Goal: Information Seeking & Learning: Learn about a topic

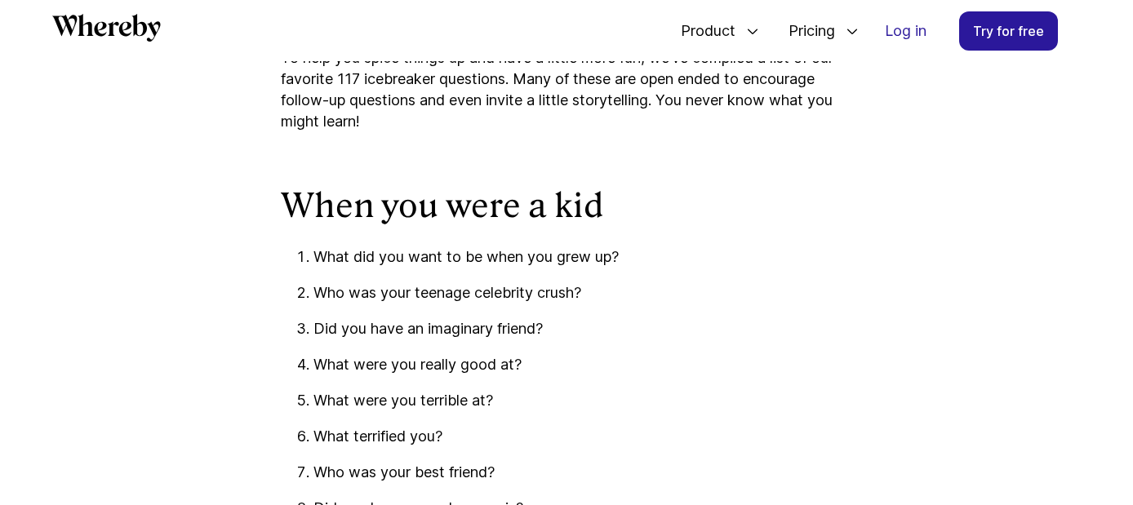
scroll to position [1438, 0]
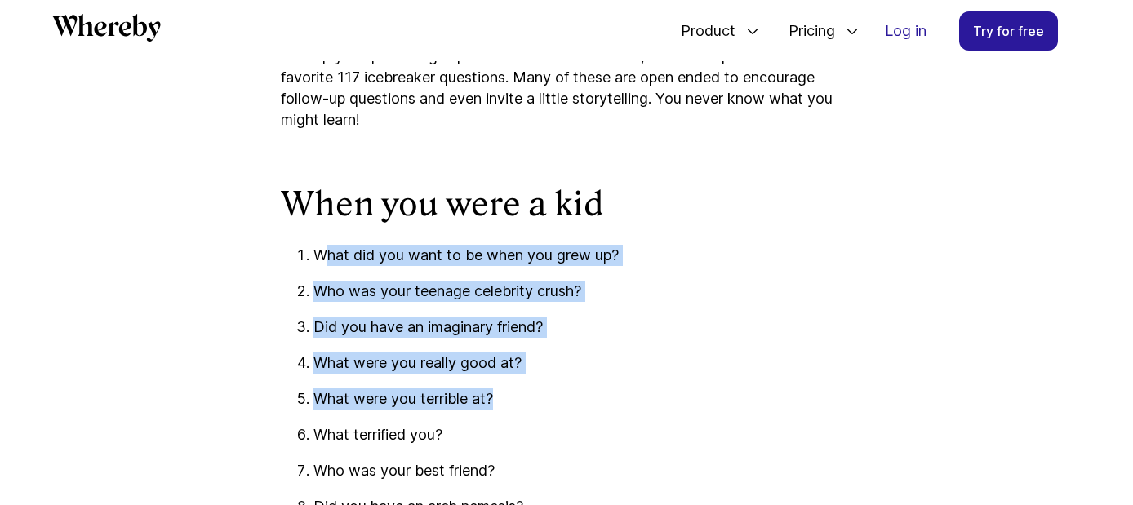
drag, startPoint x: 323, startPoint y: 251, endPoint x: 691, endPoint y: 392, distance: 393.6
click at [691, 392] on ol "What did you want to be when you grew up? Who was your teenage celebrity crush?…" at bounding box center [566, 507] width 571 height 524
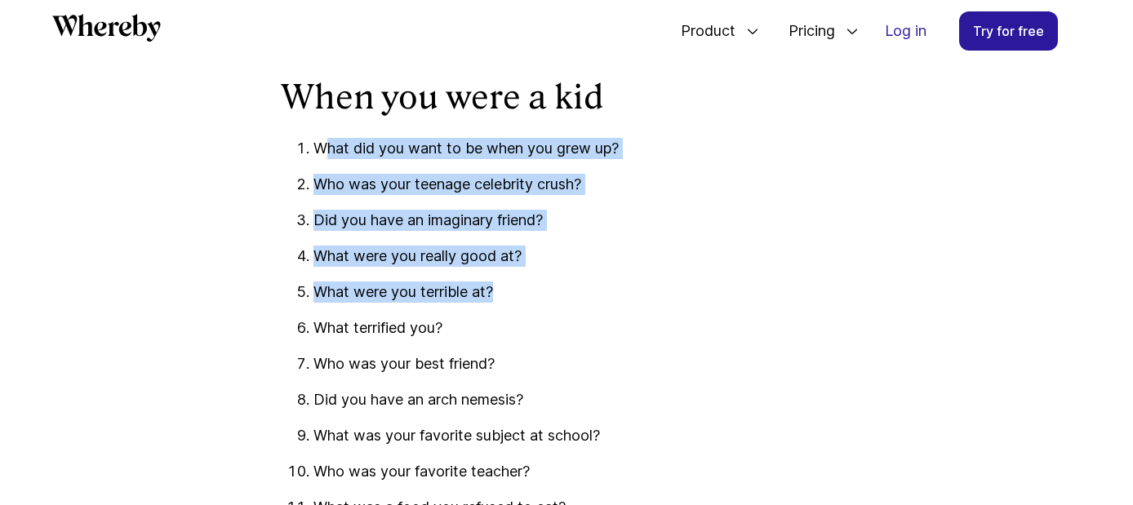
scroll to position [1601, 0]
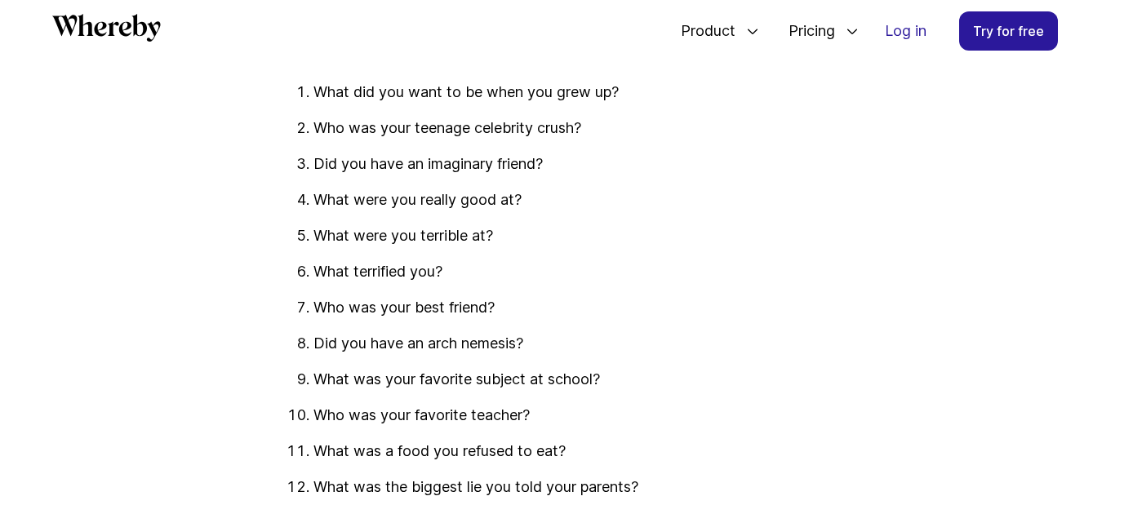
click at [361, 304] on p "Who was your best friend?" at bounding box center [582, 307] width 539 height 21
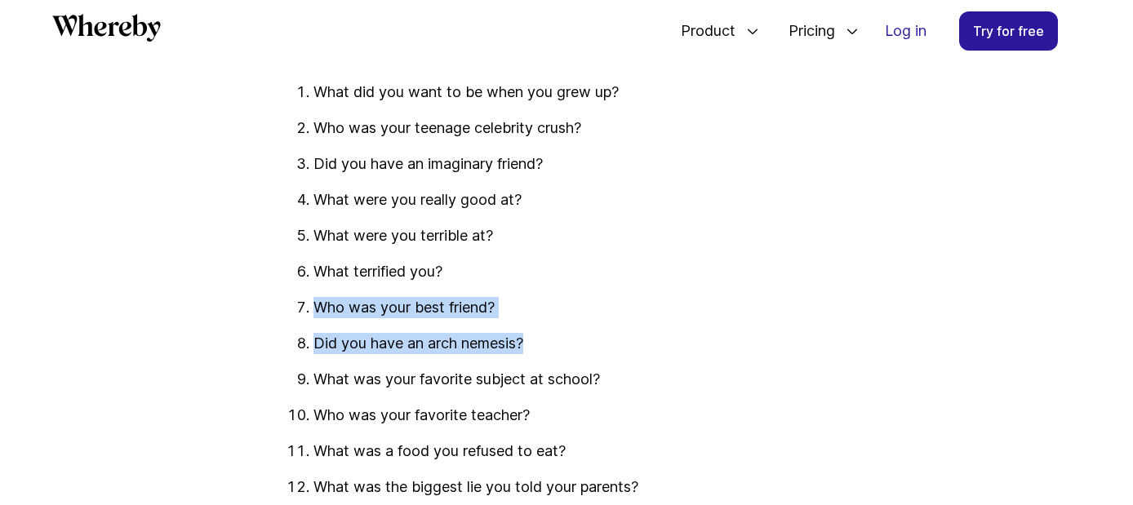
drag, startPoint x: 415, startPoint y: 300, endPoint x: 561, endPoint y: 348, distance: 153.9
click at [561, 348] on ol "What did you want to be when you grew up? Who was your teenage celebrity crush?…" at bounding box center [566, 344] width 571 height 524
click at [392, 309] on p "Who was your best friend?" at bounding box center [582, 307] width 539 height 21
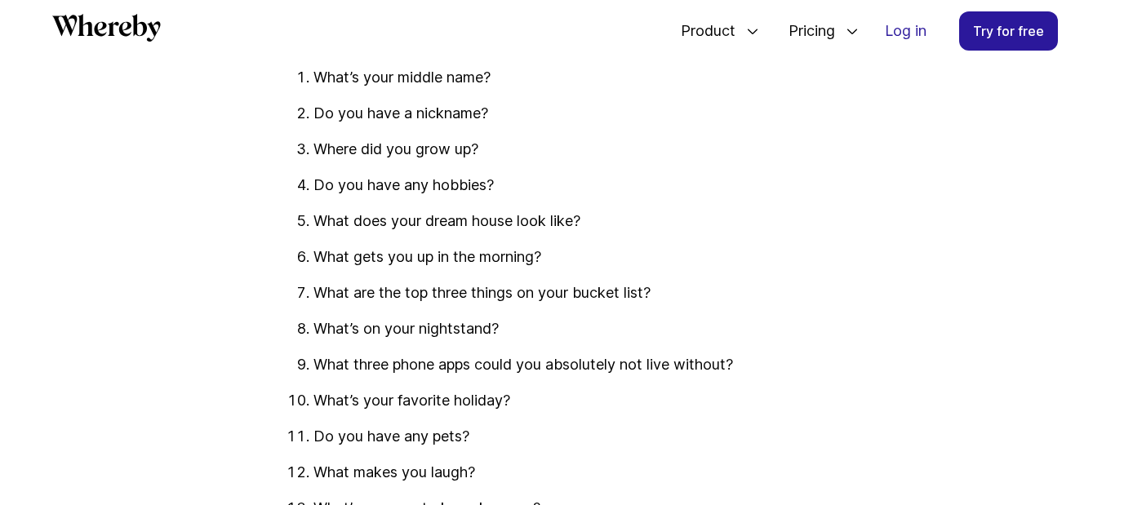
scroll to position [2172, 0]
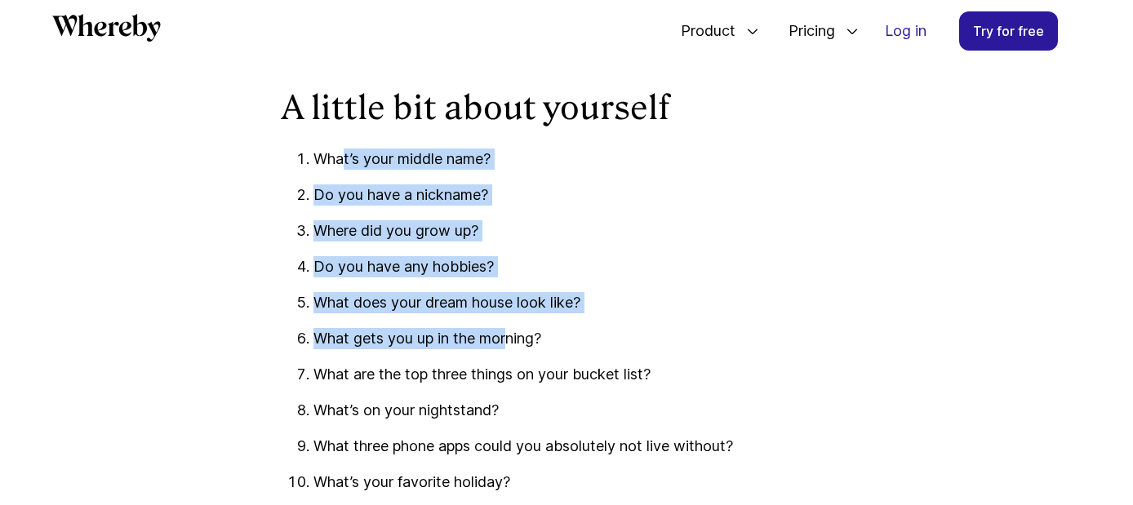
drag, startPoint x: 356, startPoint y: 161, endPoint x: 513, endPoint y: 330, distance: 230.5
drag, startPoint x: 513, startPoint y: 330, endPoint x: 408, endPoint y: 282, distance: 114.7
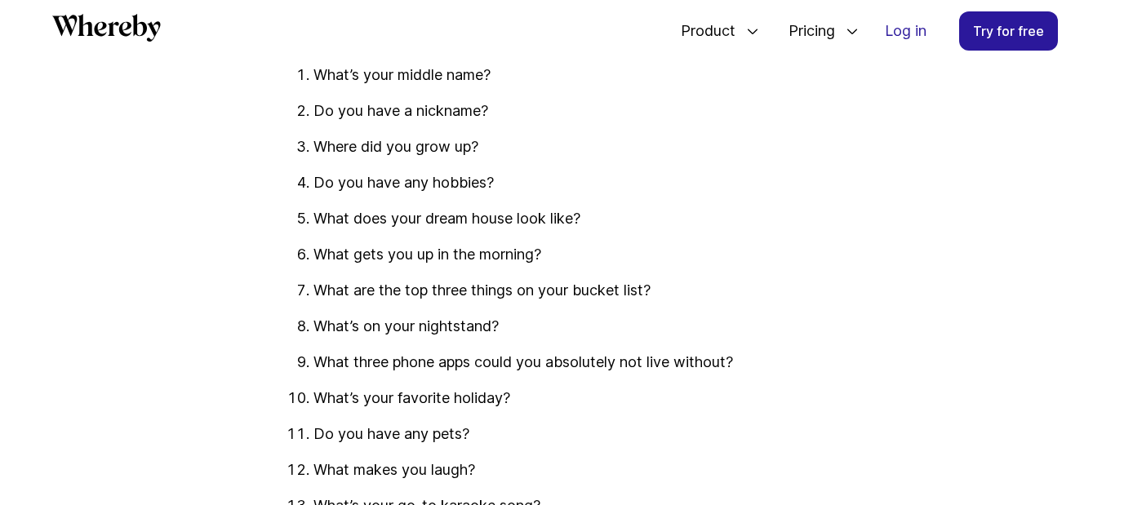
scroll to position [2336, 0]
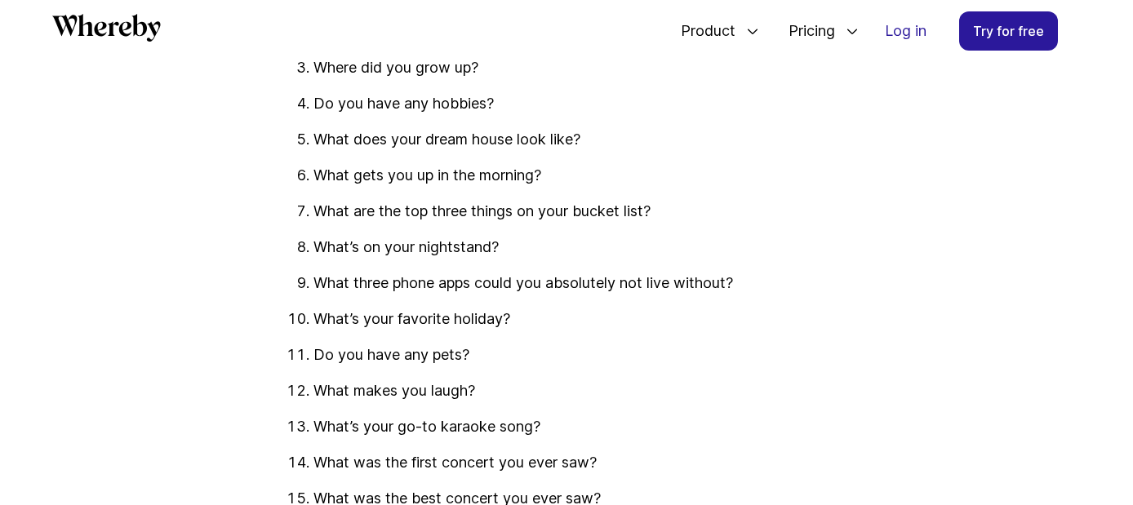
click at [360, 224] on ol "What’s your middle name? Do you have a nickname? Where did you grow up? Do you …" at bounding box center [566, 390] width 571 height 811
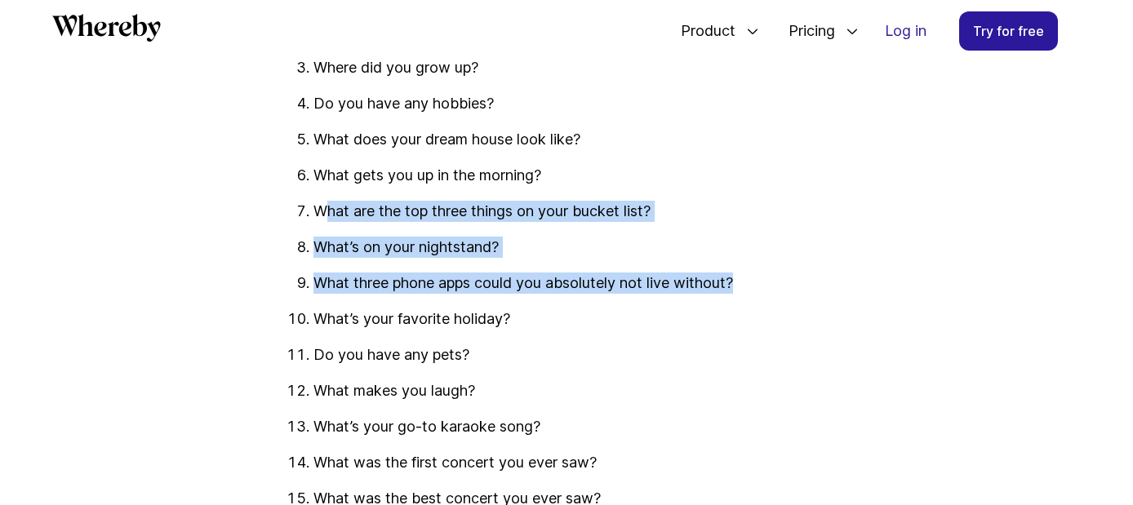
drag, startPoint x: 329, startPoint y: 204, endPoint x: 810, endPoint y: 287, distance: 487.8
click at [810, 287] on ol "What’s your middle name? Do you have a nickname? Where did you grow up? Do you …" at bounding box center [566, 390] width 571 height 811
click at [336, 236] on ol "What’s your middle name? Do you have a nickname? Where did you grow up? Do you …" at bounding box center [566, 390] width 571 height 811
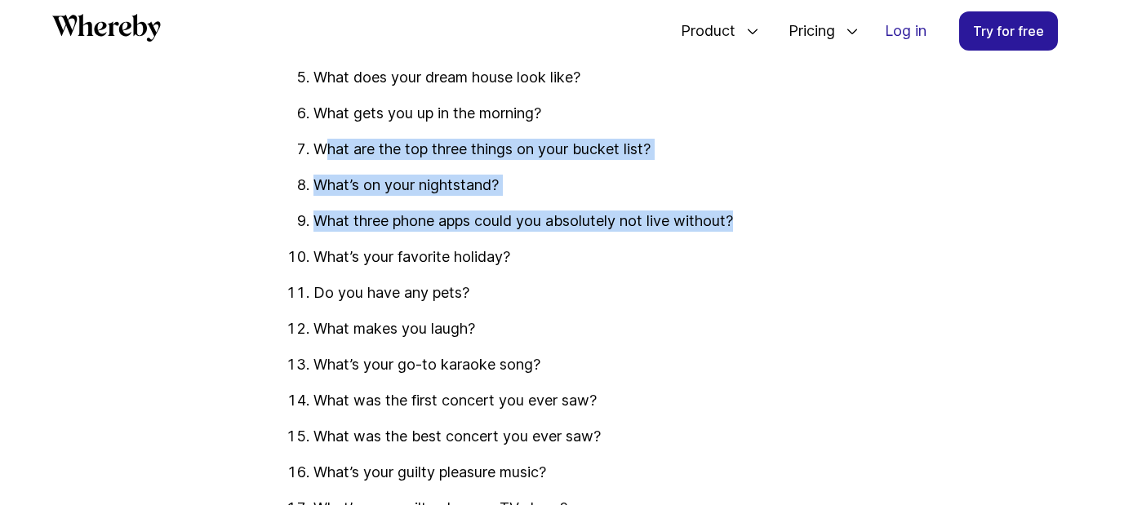
scroll to position [2499, 0]
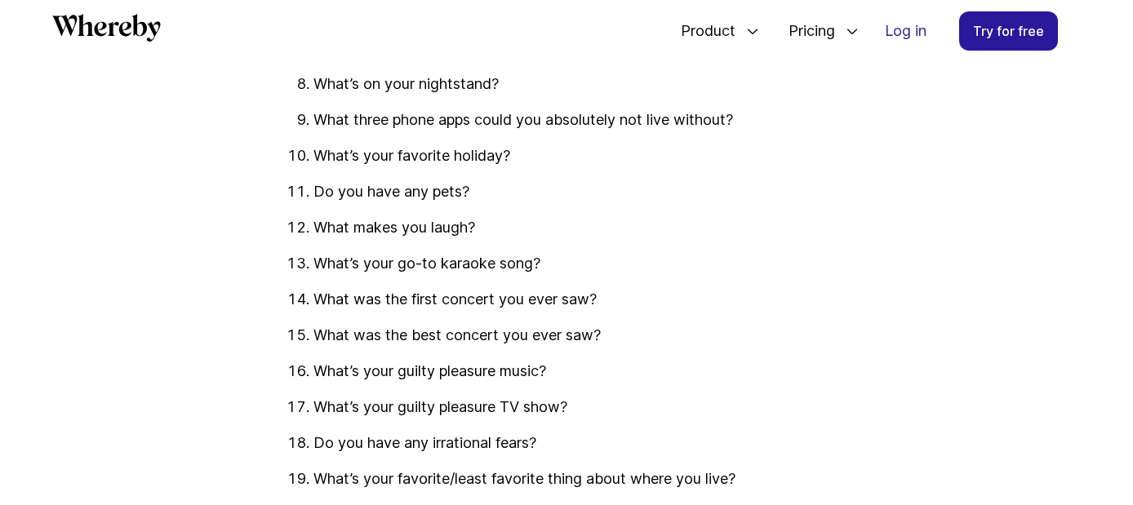
click at [413, 272] on p "What’s your go-to karaoke song?" at bounding box center [582, 263] width 539 height 21
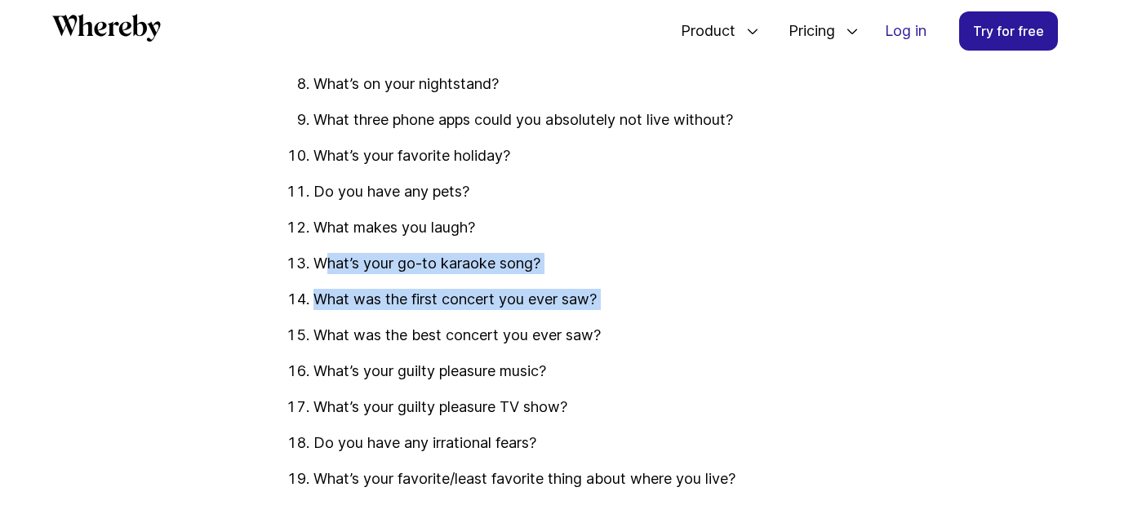
drag, startPoint x: 322, startPoint y: 257, endPoint x: 595, endPoint y: 311, distance: 277.9
click at [595, 311] on ol "What’s your middle name? Do you have a nickname? Where did you grow up? Do you …" at bounding box center [566, 227] width 571 height 811
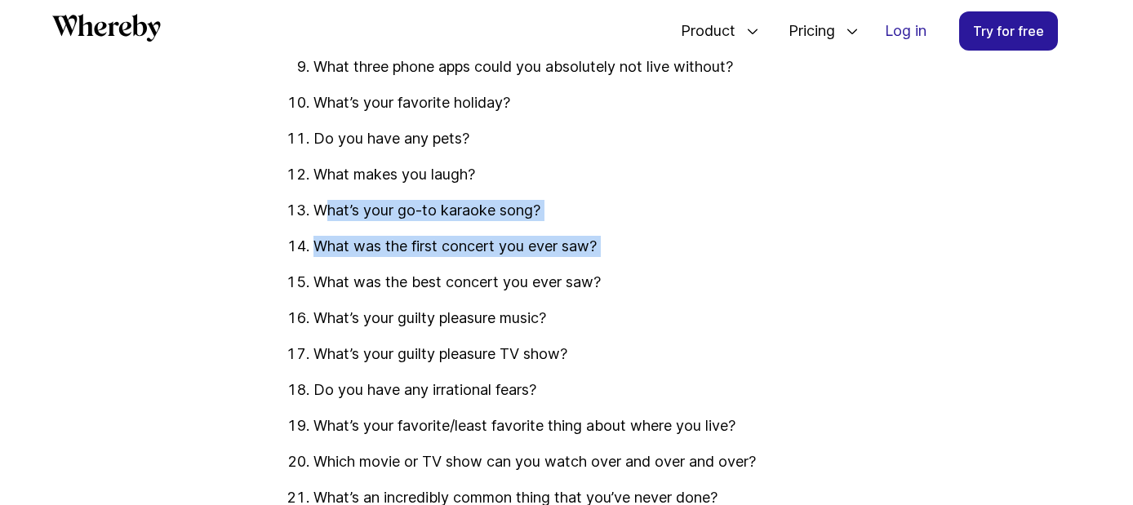
scroll to position [2662, 0]
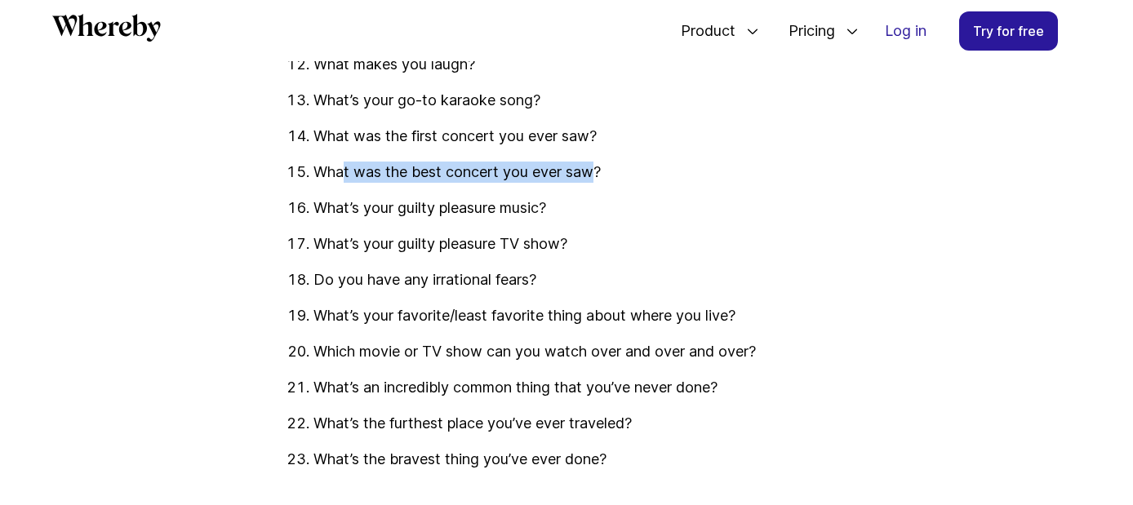
drag, startPoint x: 393, startPoint y: 177, endPoint x: 600, endPoint y: 176, distance: 206.5
click at [600, 176] on p "What was the best concert you ever saw?" at bounding box center [582, 172] width 539 height 21
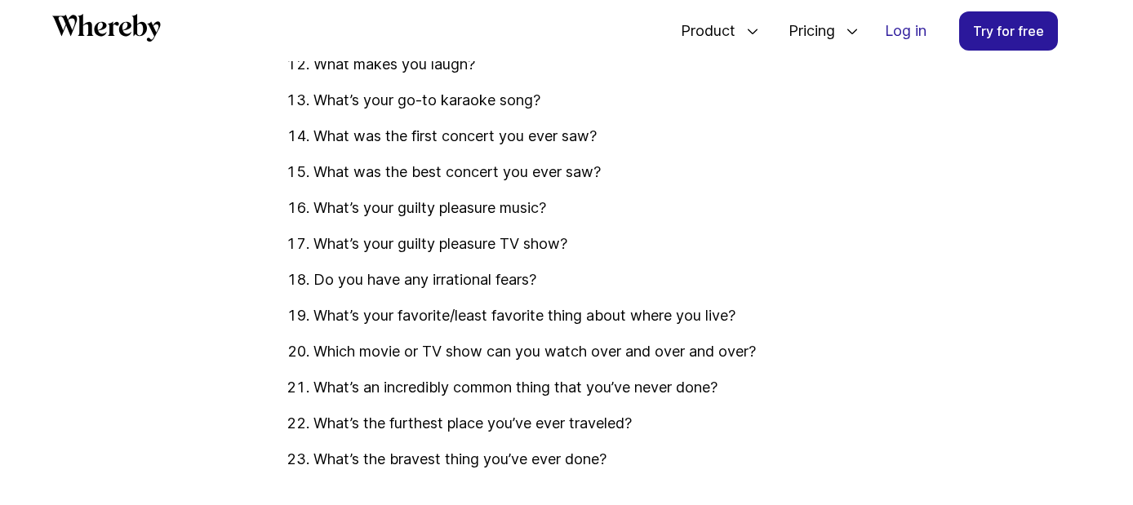
click at [329, 232] on ol "What’s your middle name? Do you have a nickname? Where did you grow up? Do you …" at bounding box center [566, 64] width 571 height 811
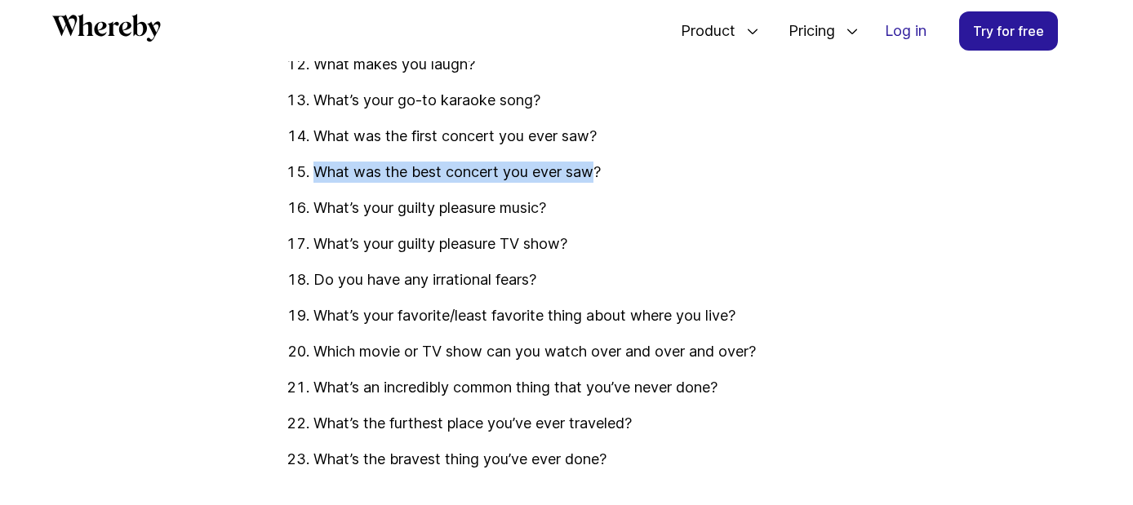
drag, startPoint x: 314, startPoint y: 171, endPoint x: 598, endPoint y: 176, distance: 284.1
click at [598, 176] on p "What was the best concert you ever saw?" at bounding box center [582, 172] width 539 height 21
drag, startPoint x: 598, startPoint y: 176, endPoint x: 407, endPoint y: 264, distance: 210.4
click at [407, 264] on ol "What’s your middle name? Do you have a nickname? Where did you grow up? Do you …" at bounding box center [566, 64] width 571 height 811
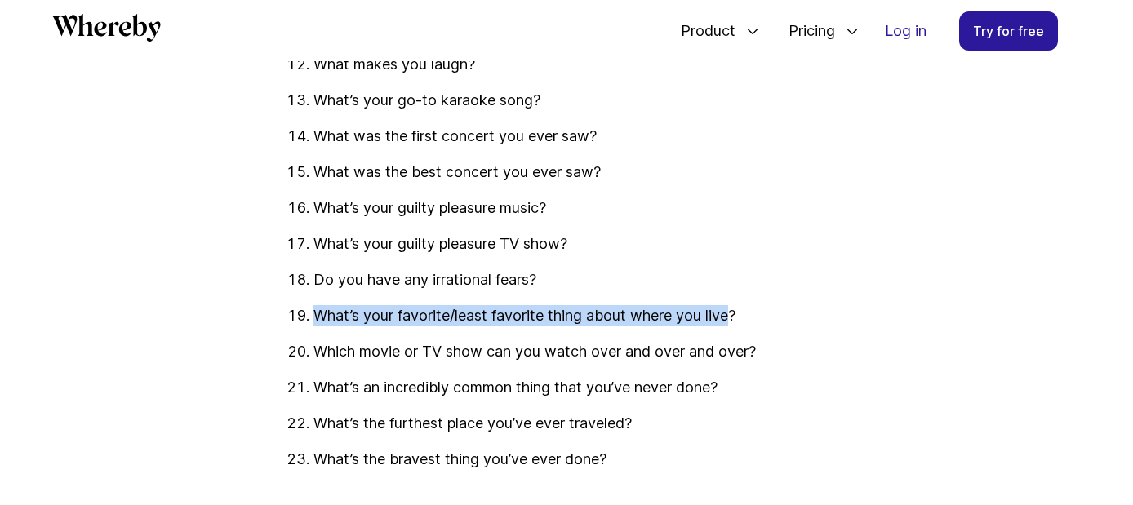
drag, startPoint x: 322, startPoint y: 319, endPoint x: 736, endPoint y: 322, distance: 414.7
click at [736, 322] on p "What’s your favorite/least favorite thing about where you live?" at bounding box center [582, 315] width 539 height 21
drag, startPoint x: 736, startPoint y: 322, endPoint x: 427, endPoint y: 319, distance: 309.4
click at [427, 319] on p "What’s your favorite/least favorite thing about where you live?" at bounding box center [582, 315] width 539 height 21
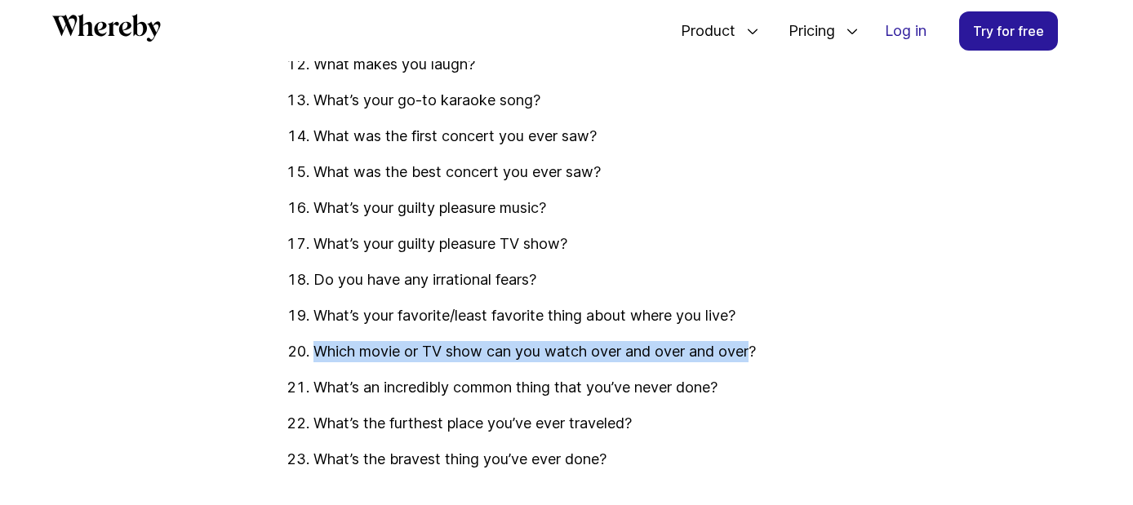
drag, startPoint x: 318, startPoint y: 348, endPoint x: 753, endPoint y: 361, distance: 434.5
click at [753, 361] on p "Which movie or TV show can you watch over and over and over?" at bounding box center [582, 351] width 539 height 21
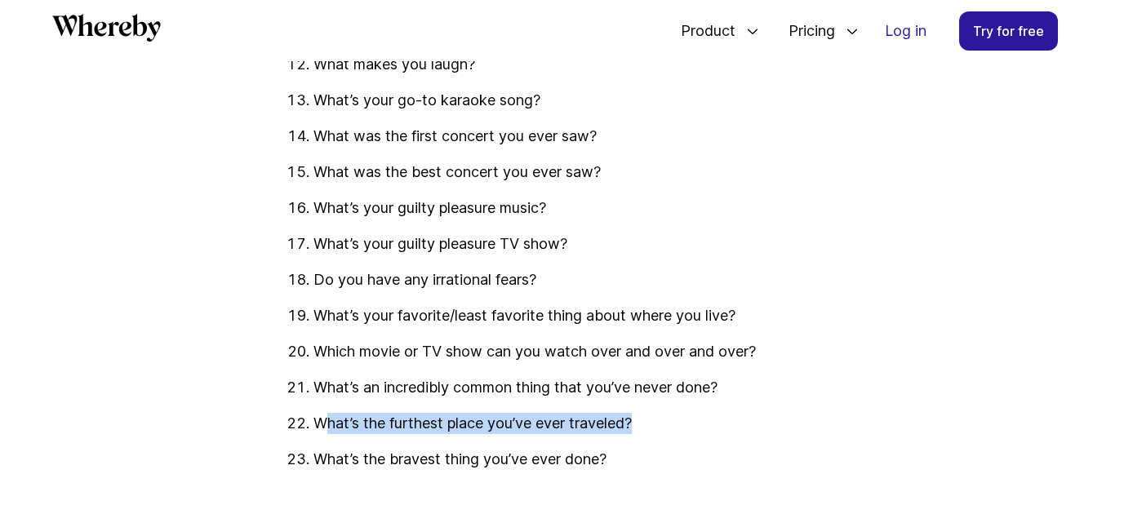
drag, startPoint x: 321, startPoint y: 428, endPoint x: 638, endPoint y: 432, distance: 316.8
click at [638, 432] on p "What’s the furthest place you’ve ever traveled?" at bounding box center [582, 423] width 539 height 21
drag, startPoint x: 359, startPoint y: 450, endPoint x: 351, endPoint y: 454, distance: 9.1
click at [358, 450] on p "What’s the bravest thing you’ve ever done?" at bounding box center [582, 459] width 539 height 21
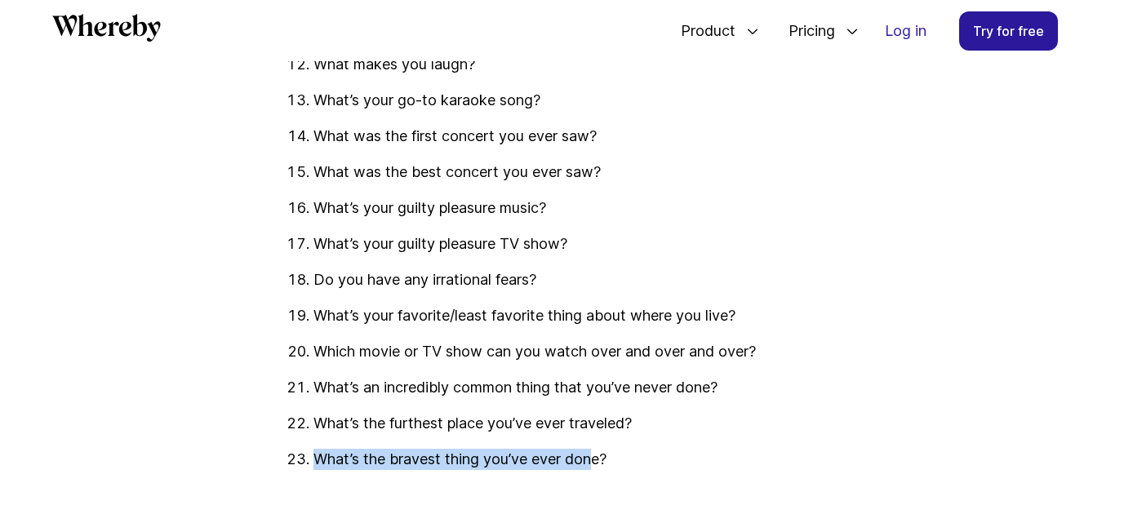
drag, startPoint x: 318, startPoint y: 463, endPoint x: 598, endPoint y: 463, distance: 280.0
click at [598, 463] on p "What’s the bravest thing you’ve ever done?" at bounding box center [582, 459] width 539 height 21
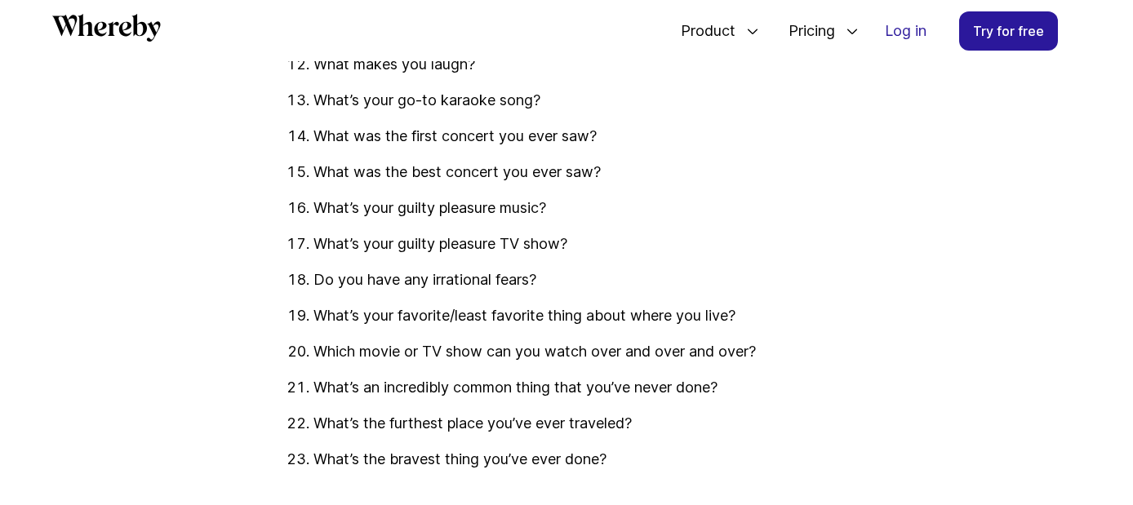
click at [686, 438] on ol "What’s your middle name? Do you have a nickname? Where did you grow up? Do you …" at bounding box center [566, 64] width 571 height 811
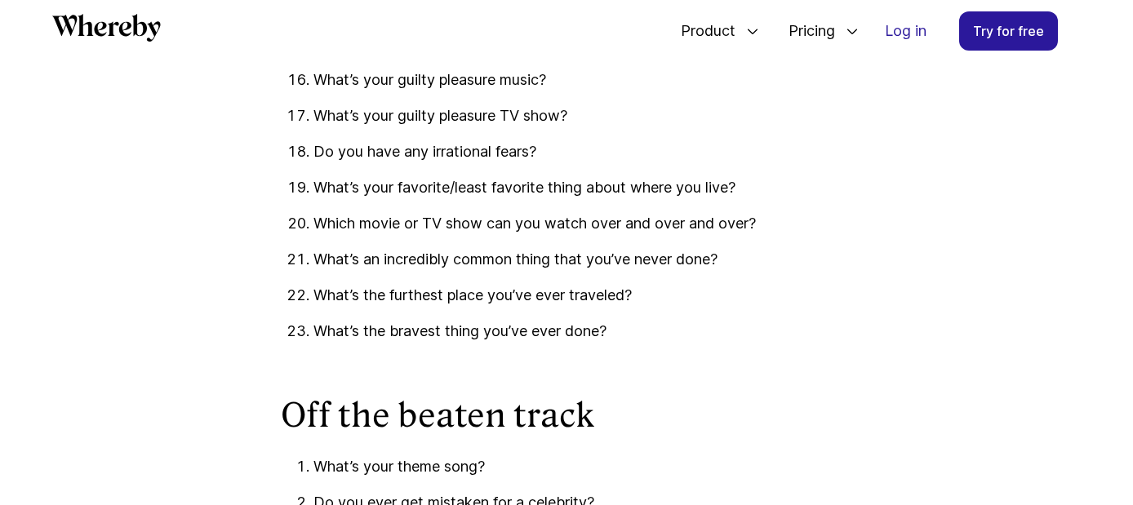
scroll to position [2989, 0]
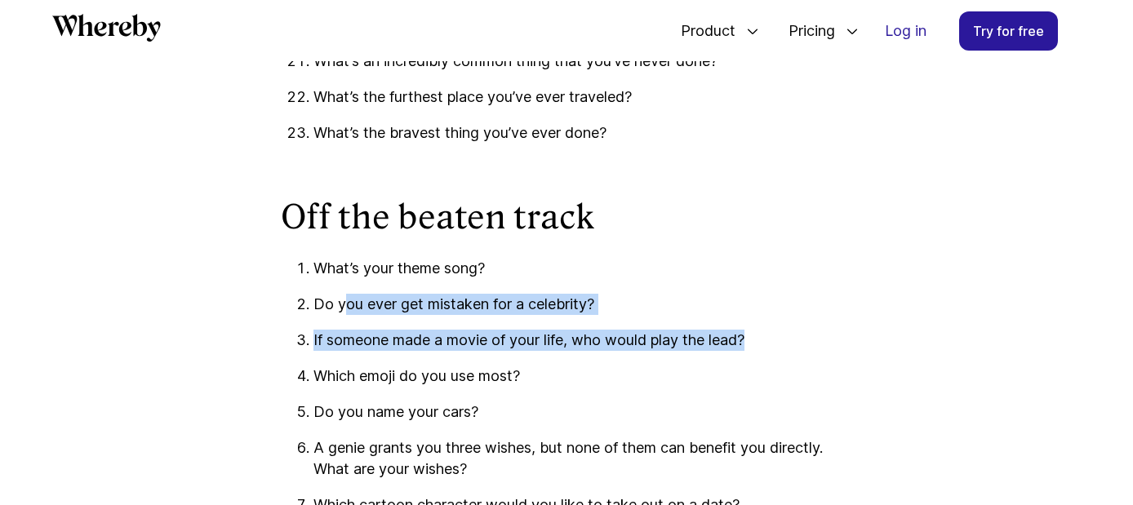
drag, startPoint x: 573, startPoint y: 304, endPoint x: 751, endPoint y: 344, distance: 182.4
click at [751, 344] on ol "What’s your theme song? Do you ever get mistaken for a celebrity? If someone ma…" at bounding box center [566, 405] width 571 height 294
click at [469, 343] on p "If someone made a movie of your life, who would play the lead?" at bounding box center [582, 340] width 539 height 21
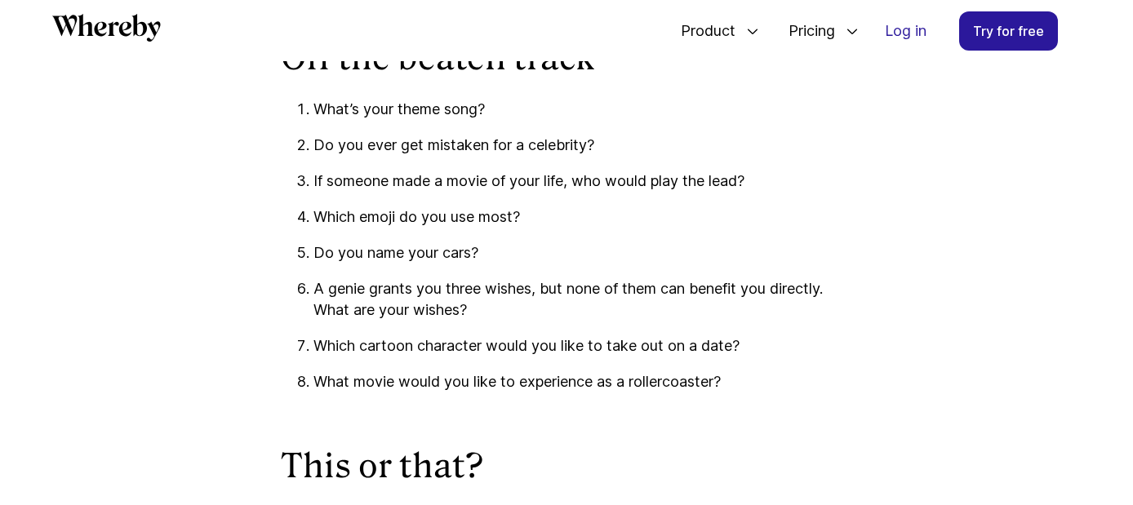
scroll to position [3152, 0]
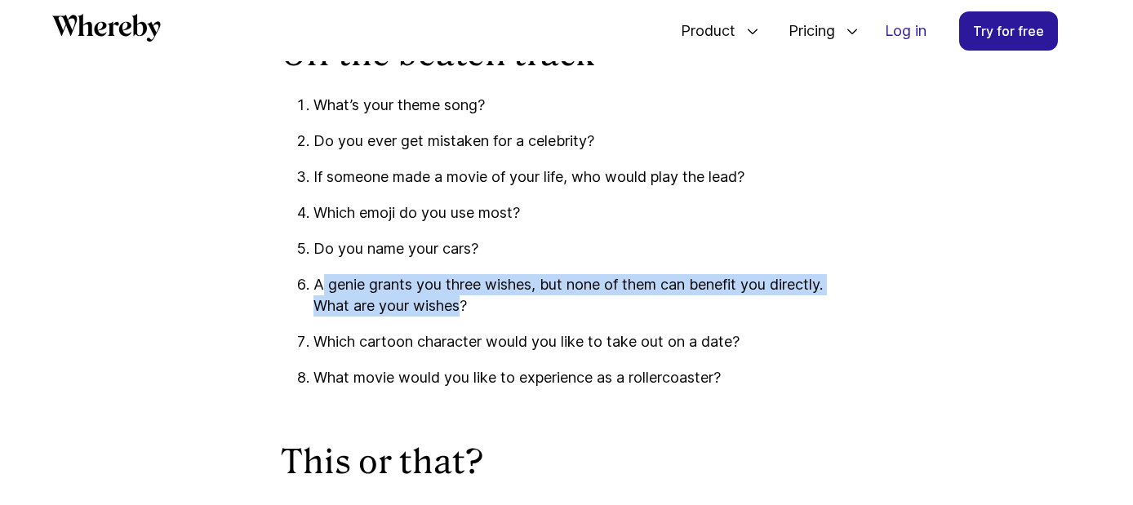
drag, startPoint x: 334, startPoint y: 288, endPoint x: 464, endPoint y: 306, distance: 131.0
click at [464, 306] on p "A genie grants you three wishes, but none of them can benefit you directly. Wha…" at bounding box center [582, 295] width 539 height 42
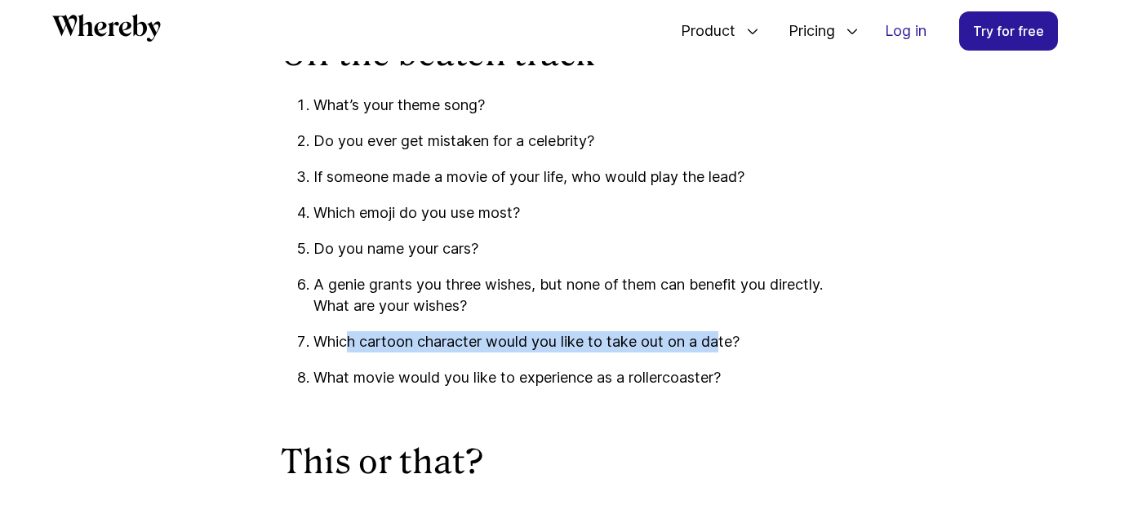
drag, startPoint x: 464, startPoint y: 306, endPoint x: 720, endPoint y: 336, distance: 258.0
click at [720, 336] on p "Which cartoon character would you like to take out on a date?" at bounding box center [582, 341] width 539 height 21
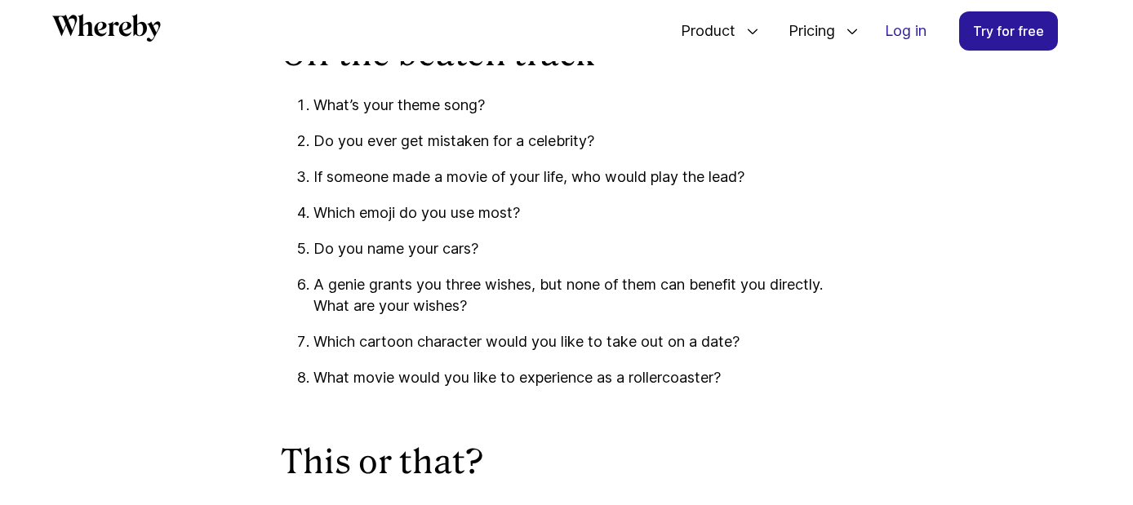
drag, startPoint x: 720, startPoint y: 336, endPoint x: 684, endPoint y: 285, distance: 62.1
click at [687, 289] on p "A genie grants you three wishes, but none of them can benefit you directly. Wha…" at bounding box center [582, 295] width 539 height 42
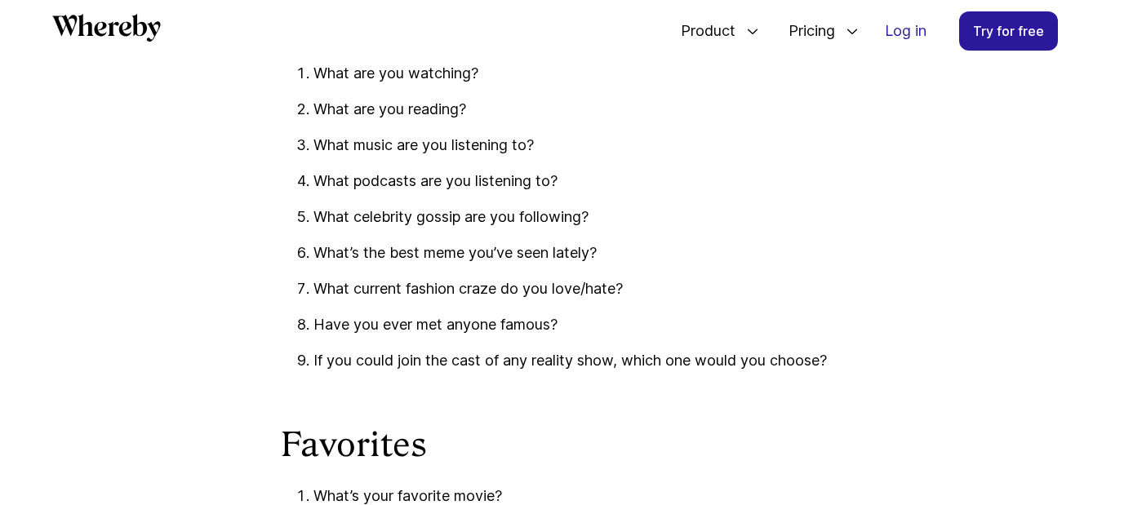
scroll to position [4948, 0]
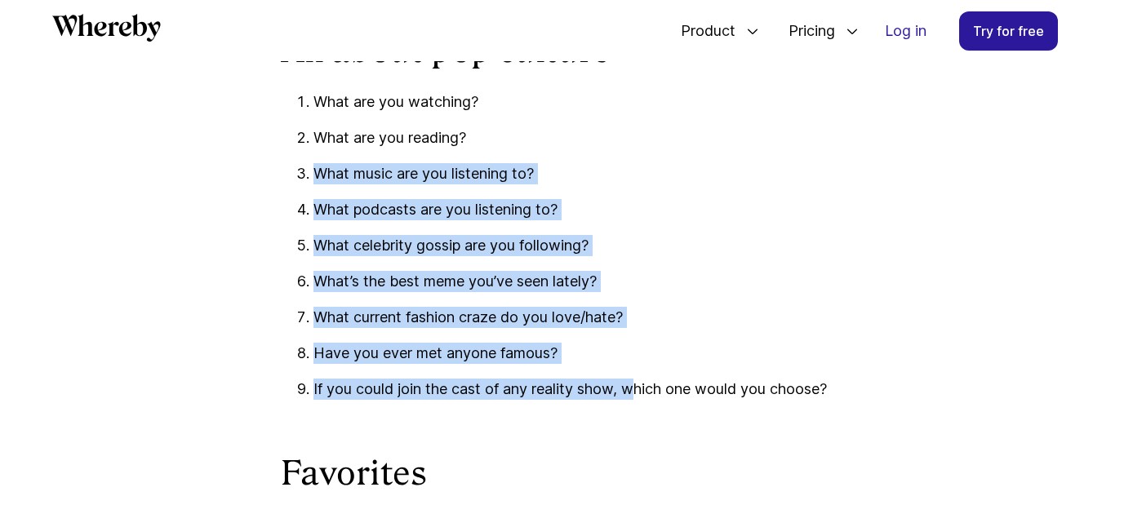
drag, startPoint x: 319, startPoint y: 171, endPoint x: 641, endPoint y: 384, distance: 385.4
click at [641, 384] on ol "What are you watching? What are you reading? What music are you listening to? W…" at bounding box center [566, 245] width 571 height 309
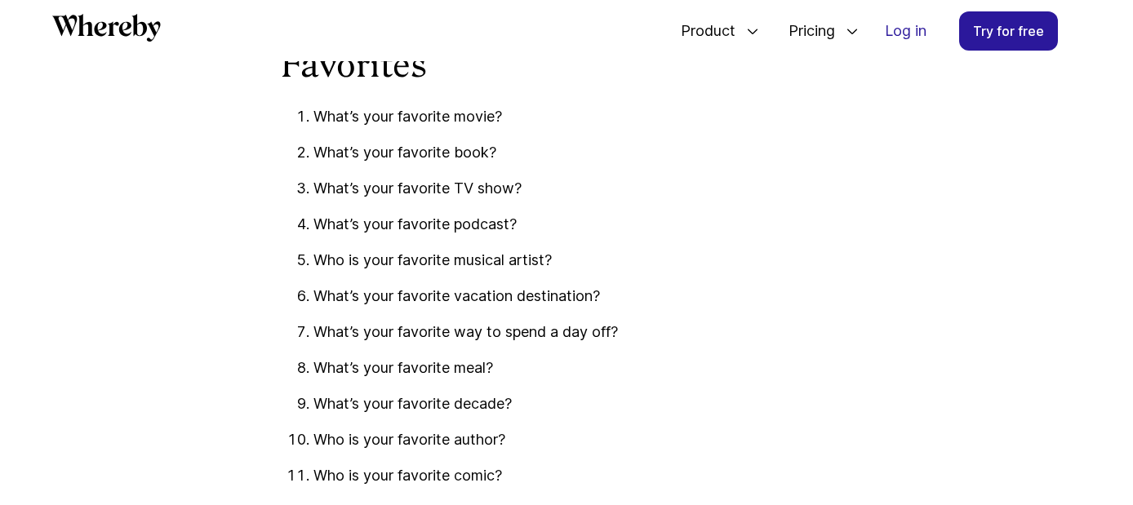
scroll to position [5274, 0]
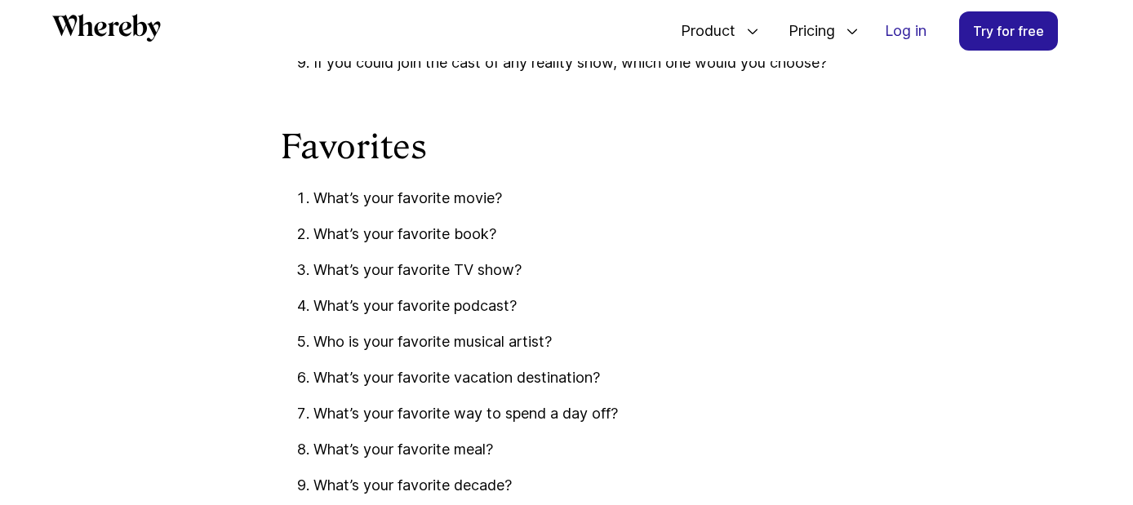
click at [501, 206] on p "What’s your favorite movie?" at bounding box center [582, 198] width 539 height 21
click at [498, 280] on p "What’s your favorite TV show?" at bounding box center [582, 270] width 539 height 21
drag, startPoint x: 518, startPoint y: 273, endPoint x: 312, endPoint y: 267, distance: 206.6
click at [313, 267] on li "What’s your favorite TV show?" at bounding box center [582, 270] width 539 height 21
copy p "What’s your favorite TV show"
